Goal: Task Accomplishment & Management: Manage account settings

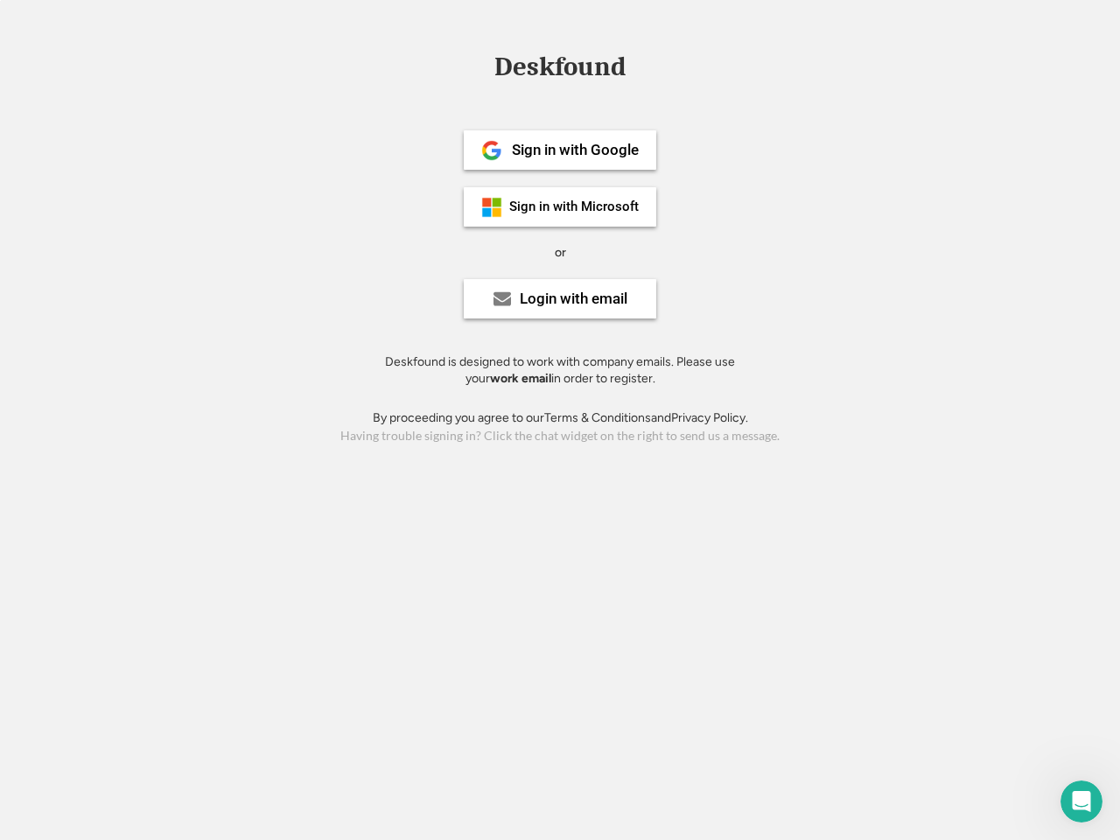
click at [560, 250] on div "or" at bounding box center [560, 252] width 11 height 17
click at [560, 70] on div "Deskfound" at bounding box center [559, 66] width 149 height 27
click at [478, 66] on div "Deskfound" at bounding box center [560, 69] width 1120 height 33
click at [560, 70] on div "Deskfound" at bounding box center [559, 66] width 149 height 27
click at [560, 252] on div "or" at bounding box center [560, 252] width 11 height 17
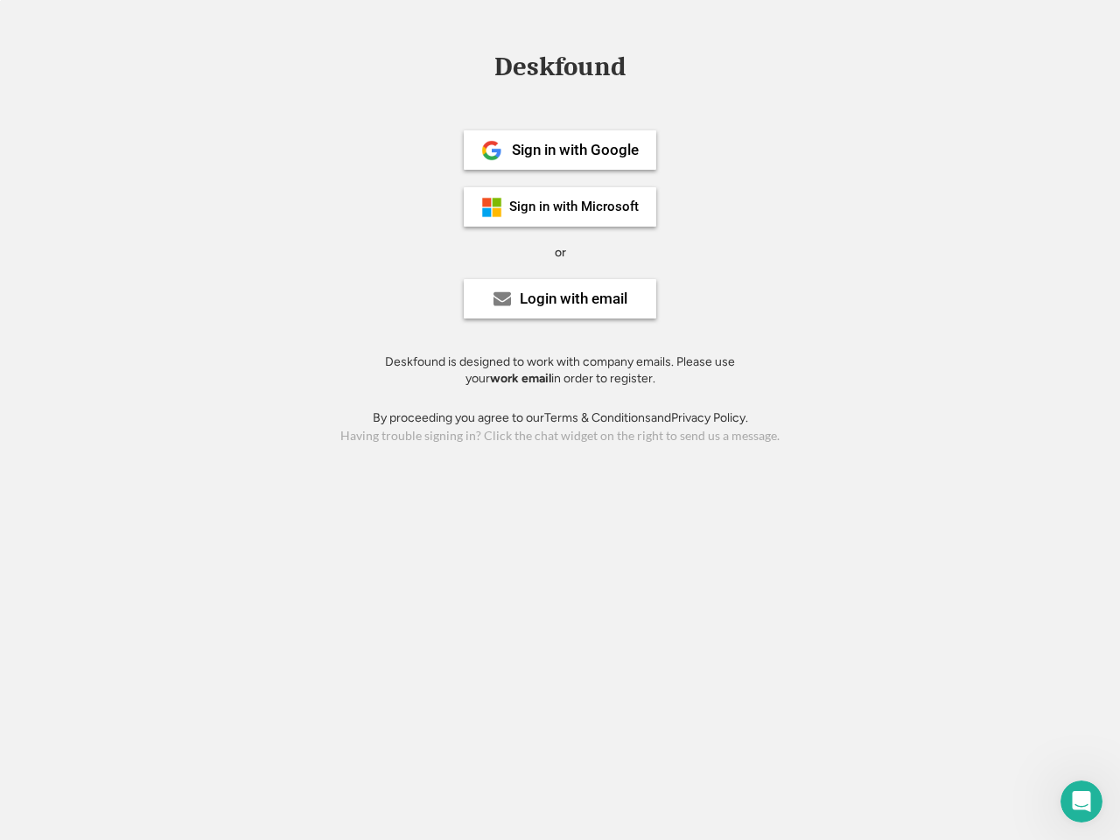
click at [560, 150] on div "Sign in with Google" at bounding box center [575, 150] width 127 height 15
click at [575, 150] on div "Sign in with Google" at bounding box center [575, 150] width 127 height 15
click at [492, 150] on img at bounding box center [491, 150] width 21 height 21
click at [560, 206] on div "Sign in with Microsoft" at bounding box center [573, 206] width 129 height 13
click at [575, 206] on div "Sign in with Microsoft" at bounding box center [573, 206] width 129 height 13
